Goal: Task Accomplishment & Management: Complete application form

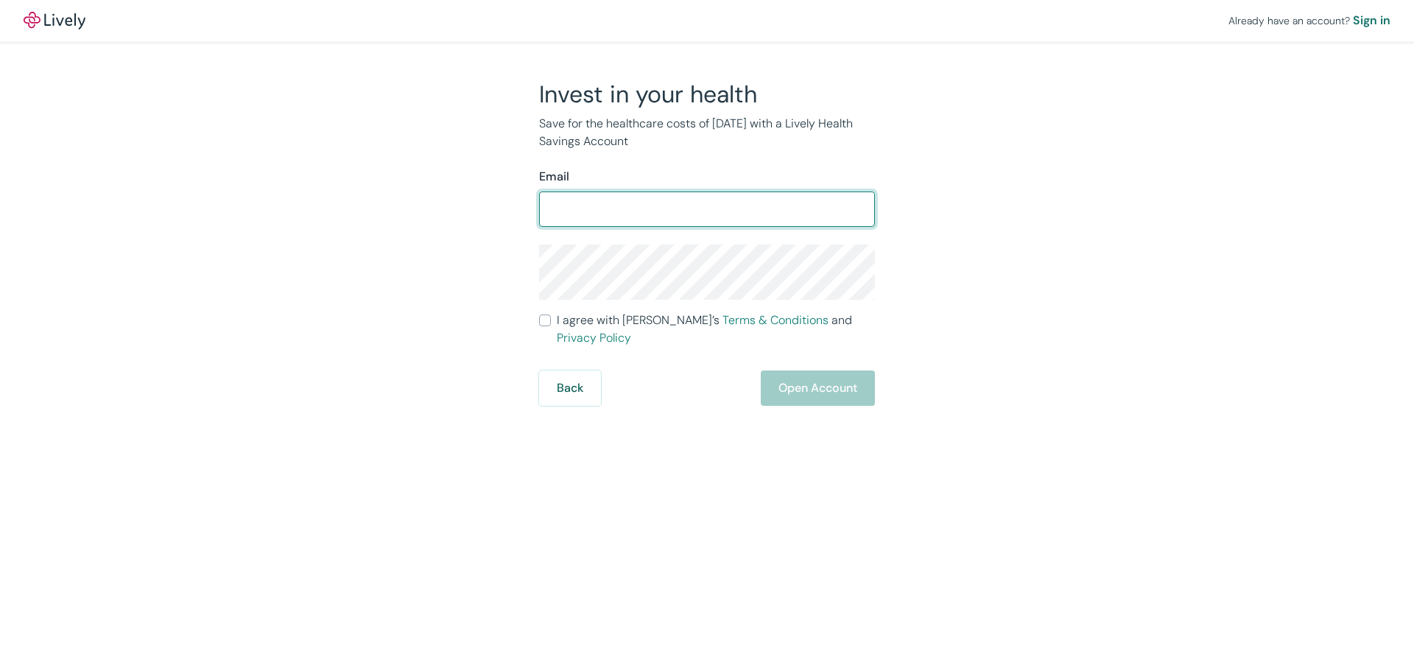
click at [600, 199] on input "Email" at bounding box center [707, 208] width 336 height 29
type input "[PERSON_NAME][EMAIL_ADDRESS][PERSON_NAME][DOMAIN_NAME]"
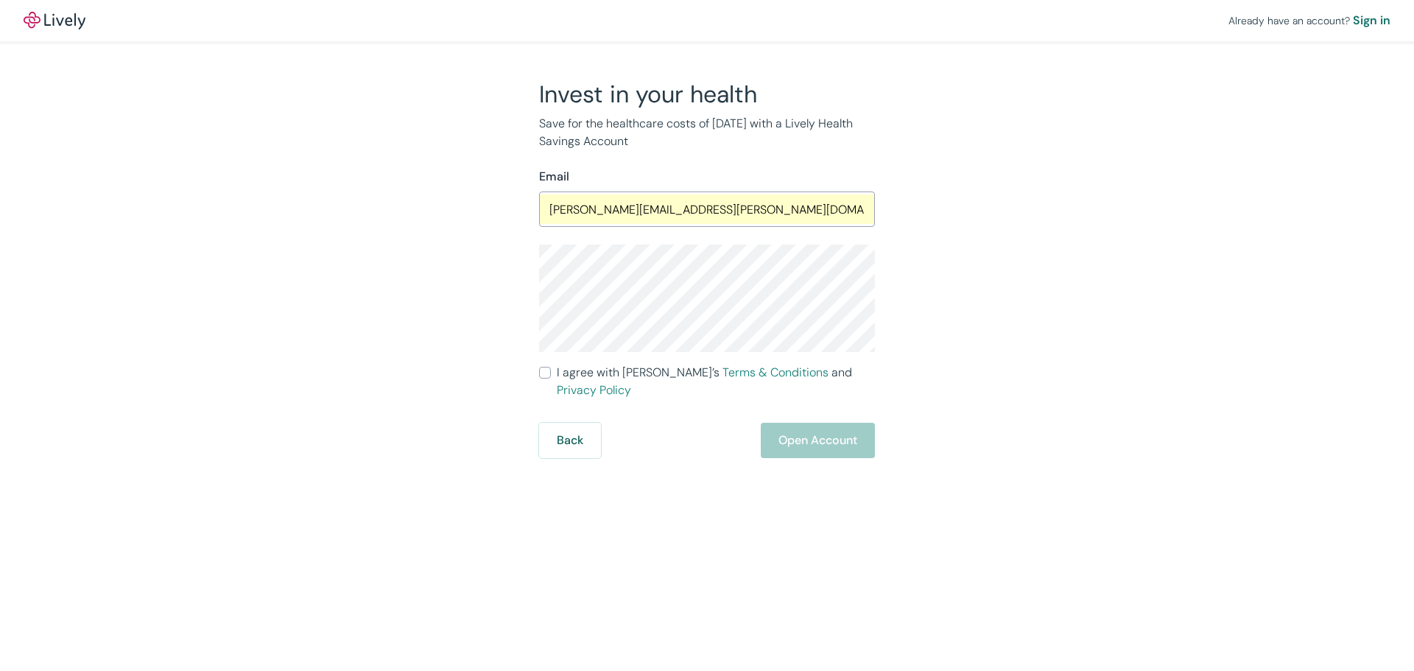
click at [546, 373] on input "I agree with Lively’s Terms & Conditions and Privacy Policy" at bounding box center [545, 373] width 12 height 12
checkbox input "true"
click at [626, 210] on input "[PERSON_NAME][EMAIL_ADDRESS][PERSON_NAME][DOMAIN_NAME]" at bounding box center [707, 208] width 336 height 29
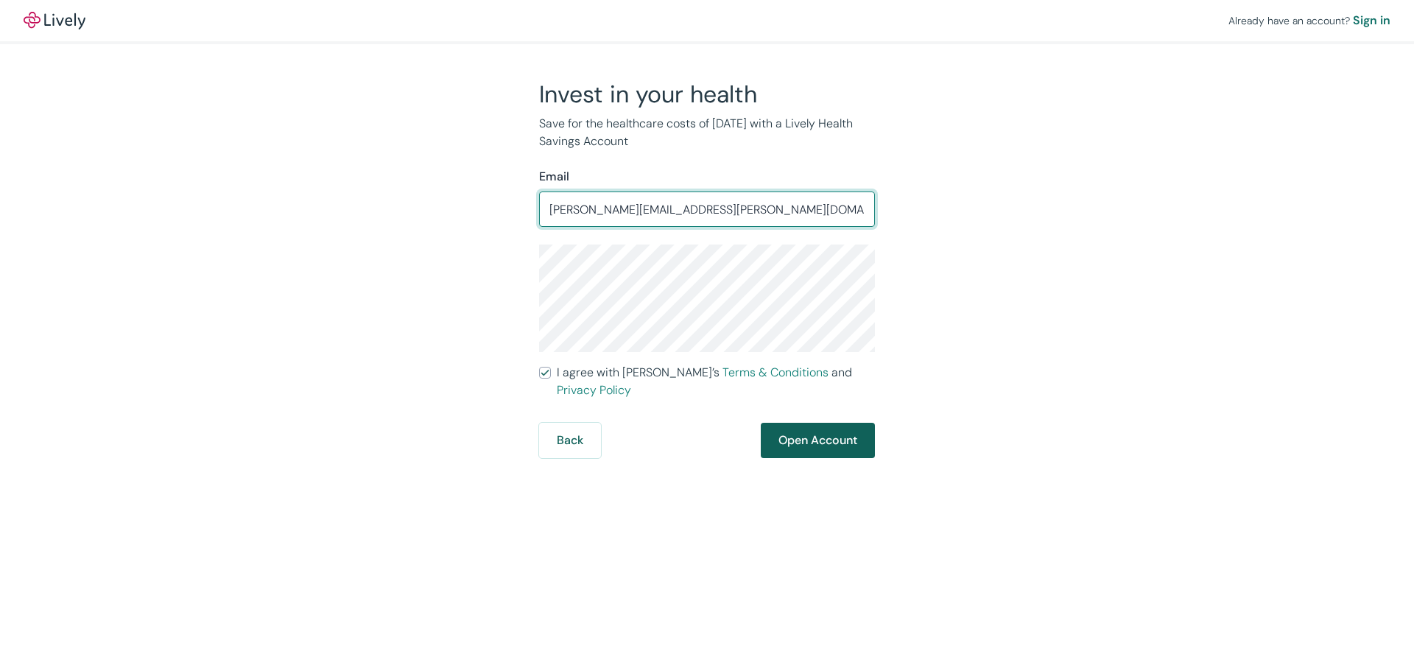
type input "[PERSON_NAME][EMAIL_ADDRESS][PERSON_NAME][DOMAIN_NAME]"
click at [782, 427] on button "Open Account" at bounding box center [818, 440] width 114 height 35
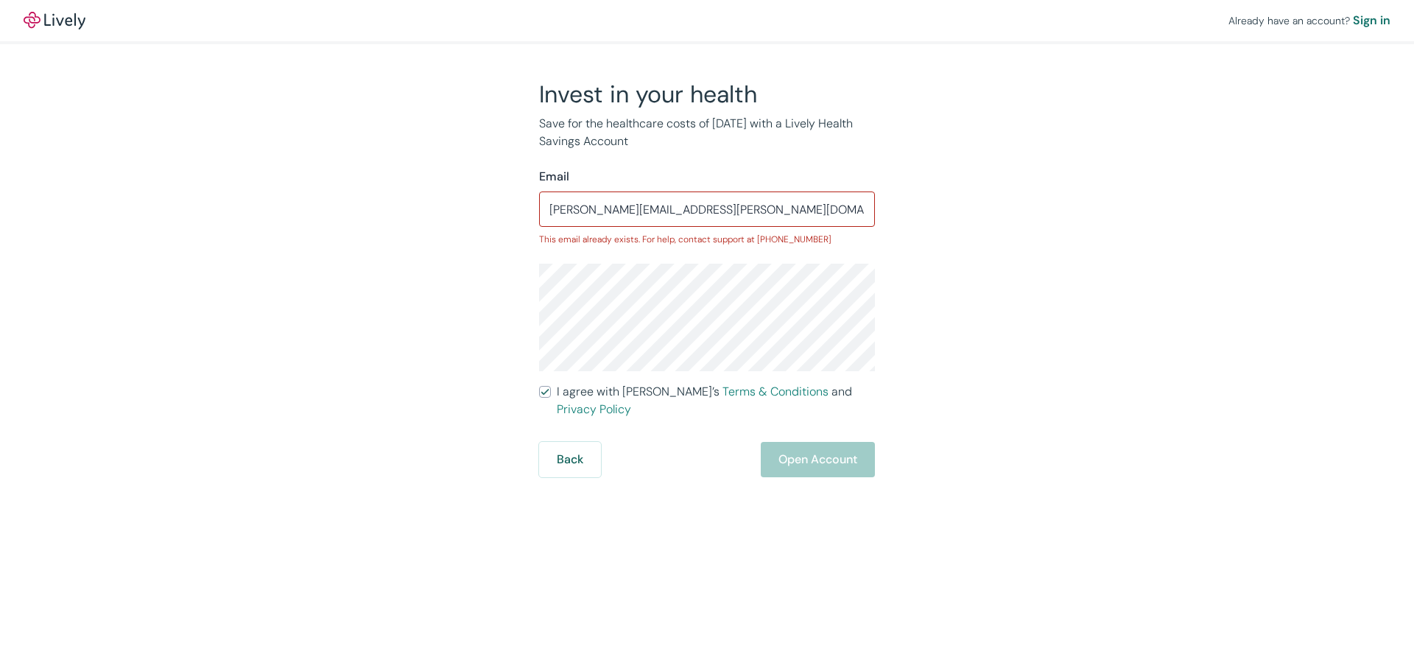
click at [624, 214] on input "[PERSON_NAME][EMAIL_ADDRESS][PERSON_NAME][DOMAIN_NAME]" at bounding box center [707, 208] width 336 height 29
click at [998, 389] on div "Invest in your health Save for the healthcare costs of [DATE] with a Lively Hea…" at bounding box center [698, 279] width 707 height 398
click at [597, 442] on button "Back" at bounding box center [570, 459] width 62 height 35
